Goal: Navigation & Orientation: Go to known website

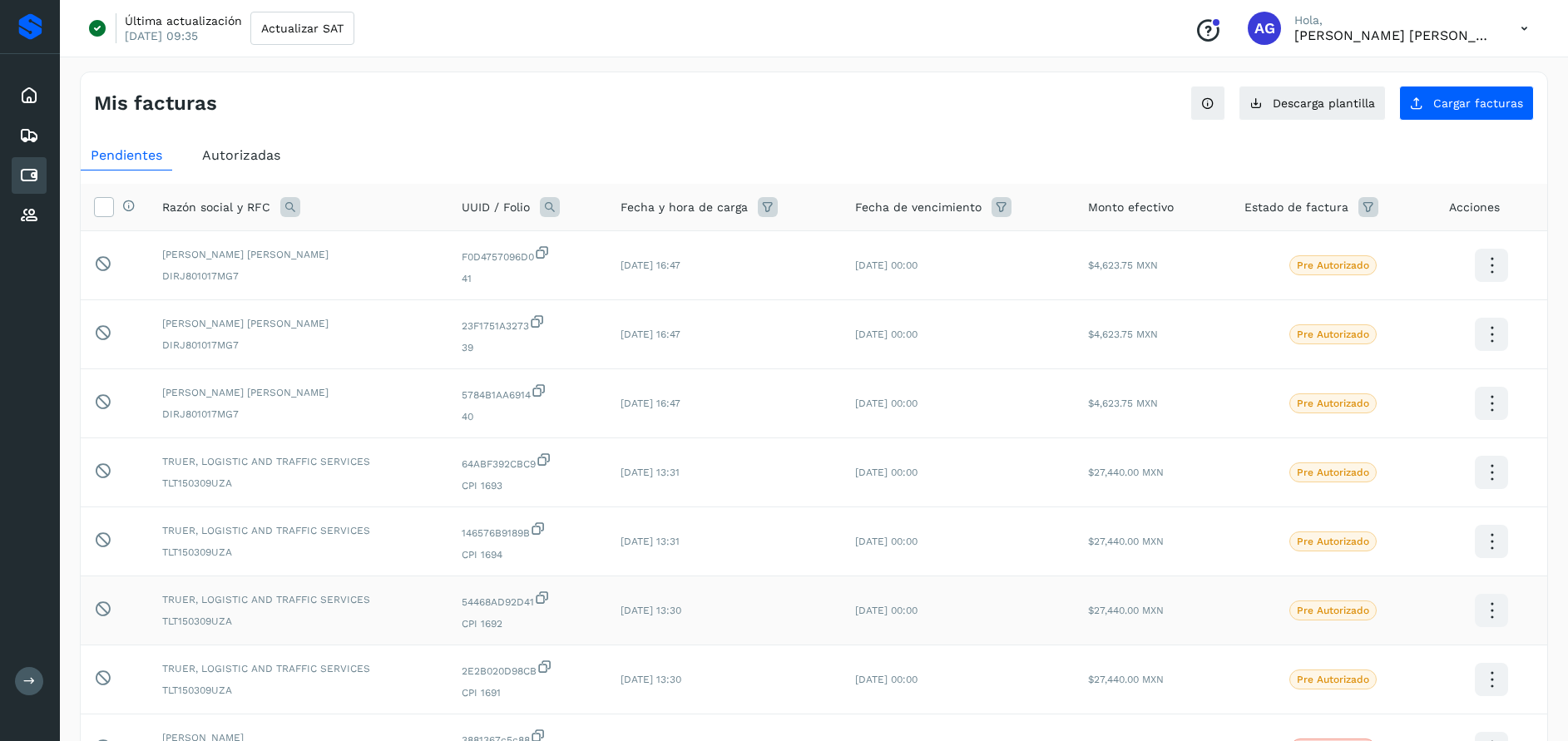
scroll to position [321, 0]
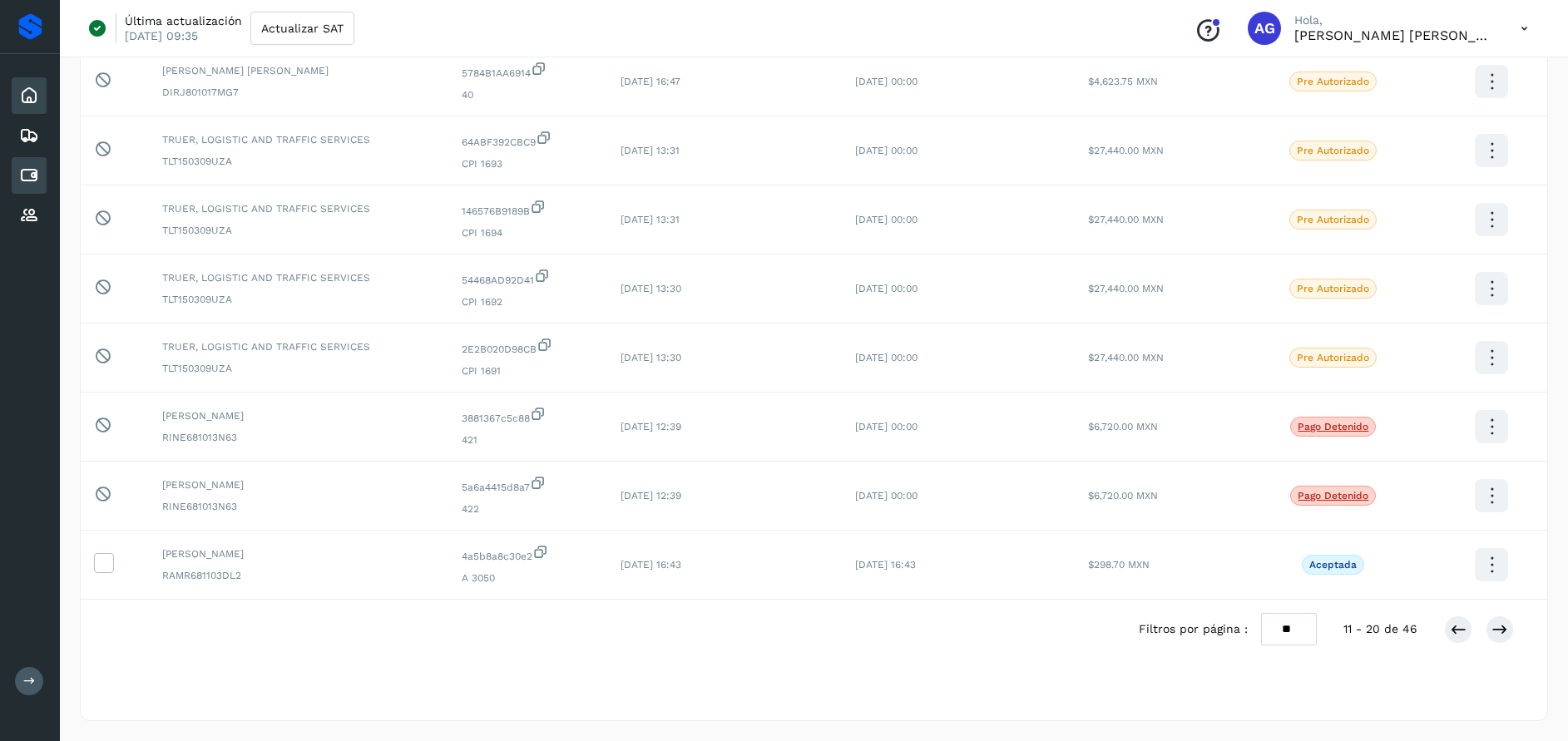
click at [44, 103] on div "Inicio" at bounding box center [29, 95] width 35 height 37
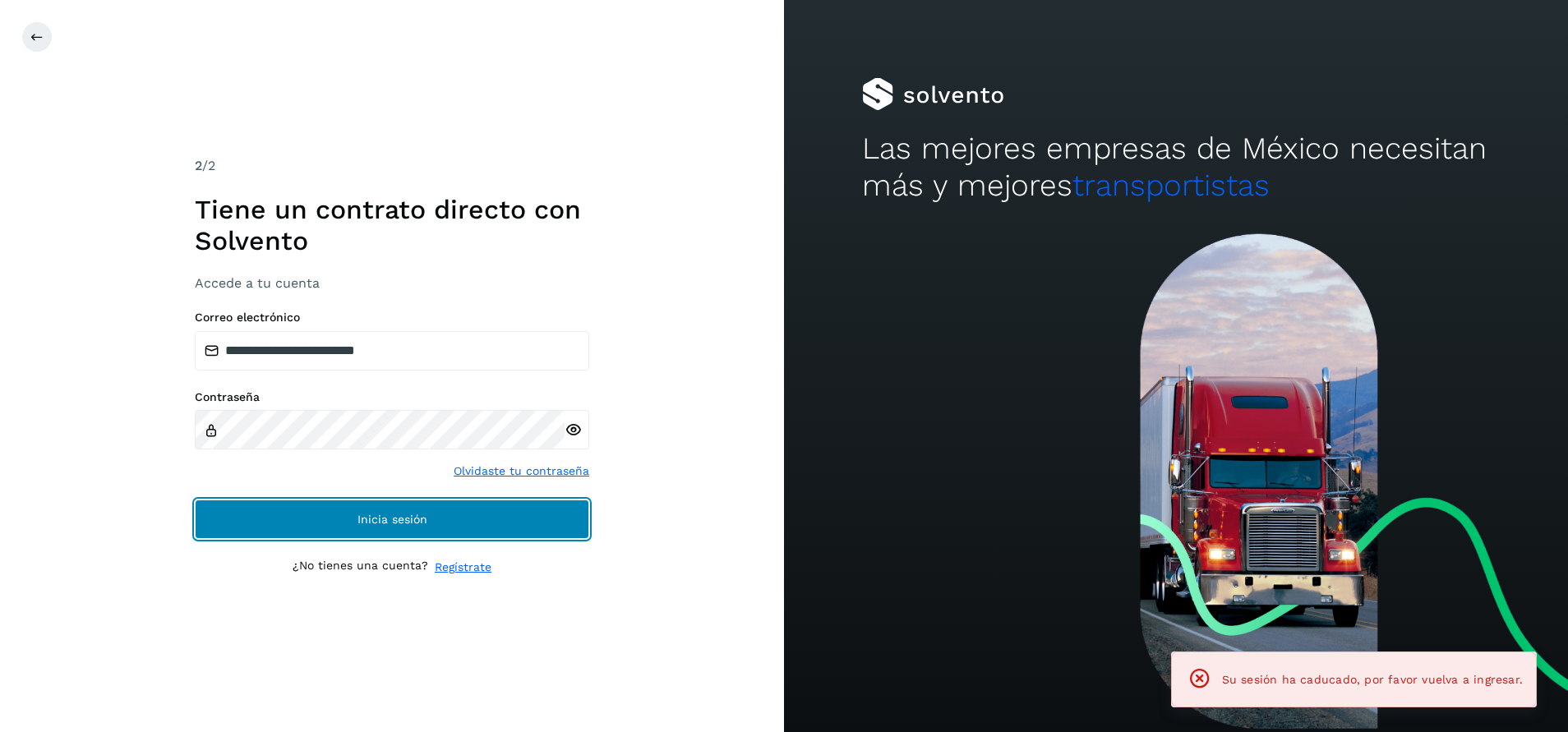
click at [399, 529] on button "Inicia sesión" at bounding box center [392, 519] width 394 height 39
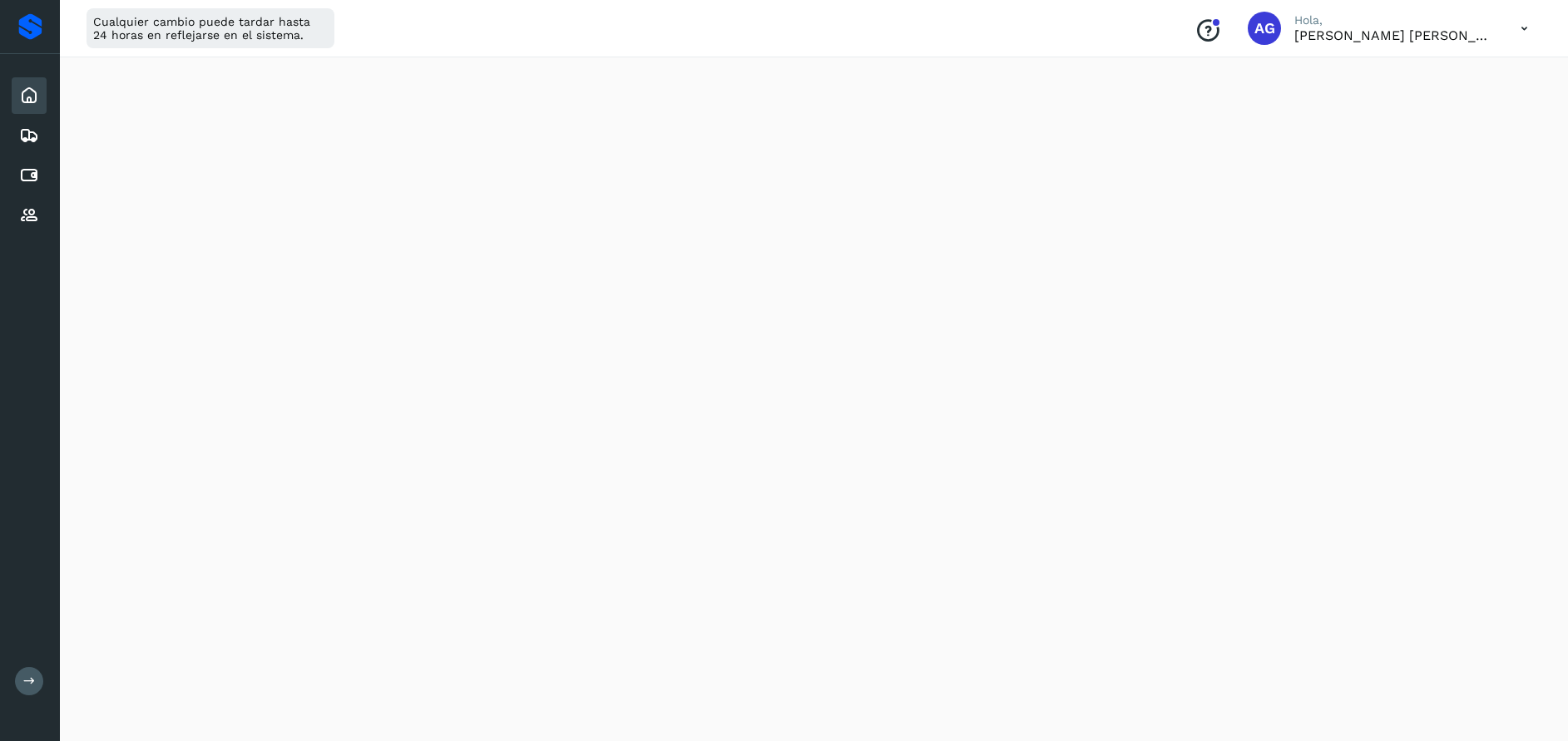
scroll to position [225, 0]
